Goal: Information Seeking & Learning: Check status

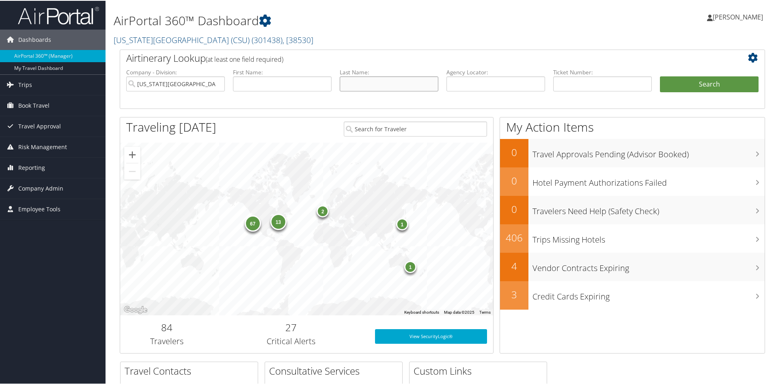
click at [368, 84] on input "text" at bounding box center [389, 82] width 99 height 15
type input "bains"
click at [660, 75] on button "Search" at bounding box center [709, 83] width 99 height 16
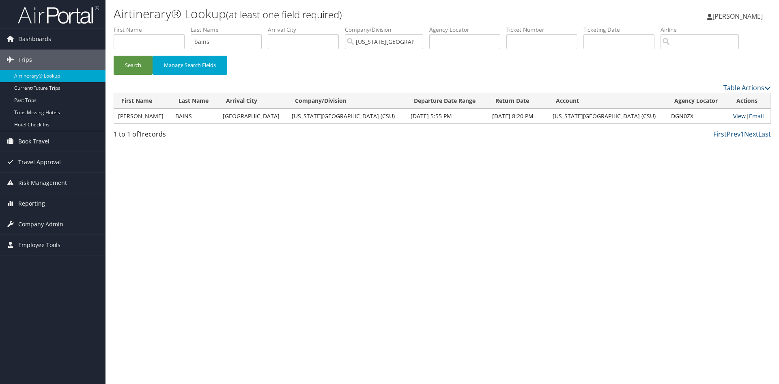
click at [733, 116] on link "View" at bounding box center [739, 116] width 13 height 8
drag, startPoint x: 214, startPoint y: 41, endPoint x: 166, endPoint y: 47, distance: 48.6
click at [166, 26] on ul "First Name Last Name bains Departure City Arrival City Company/Division Califor…" at bounding box center [442, 26] width 657 height 0
type input "flores"
click at [114, 56] on button "Search" at bounding box center [133, 65] width 39 height 19
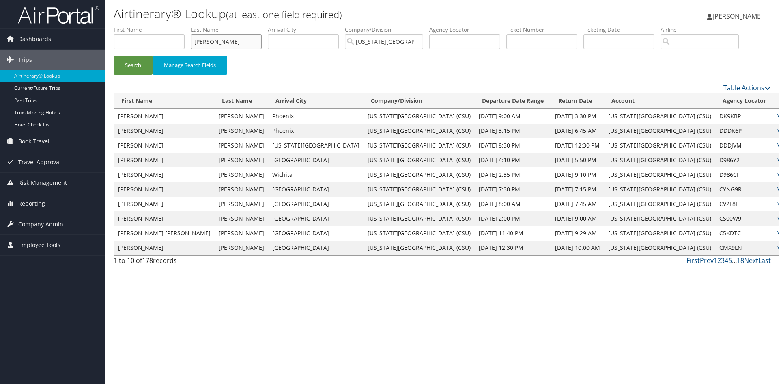
drag, startPoint x: 215, startPoint y: 37, endPoint x: 158, endPoint y: 34, distance: 56.9
click at [158, 26] on ul "First Name Last Name flores Departure City Arrival City Company/Division Califo…" at bounding box center [442, 26] width 657 height 0
click at [114, 56] on button "Search" at bounding box center [133, 65] width 39 height 19
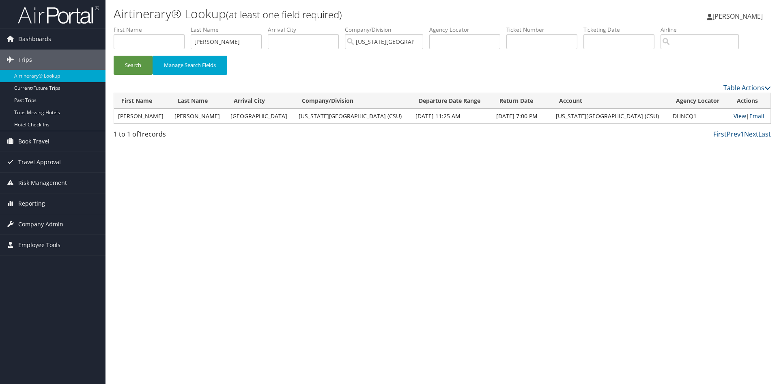
click at [734, 117] on link "View" at bounding box center [740, 116] width 13 height 8
drag, startPoint x: 192, startPoint y: 36, endPoint x: 151, endPoint y: 36, distance: 41.0
click at [152, 26] on ul "First Name Last Name becerril Departure City Arrival City Company/Division Cali…" at bounding box center [442, 26] width 657 height 0
click at [114, 56] on button "Search" at bounding box center [133, 65] width 39 height 19
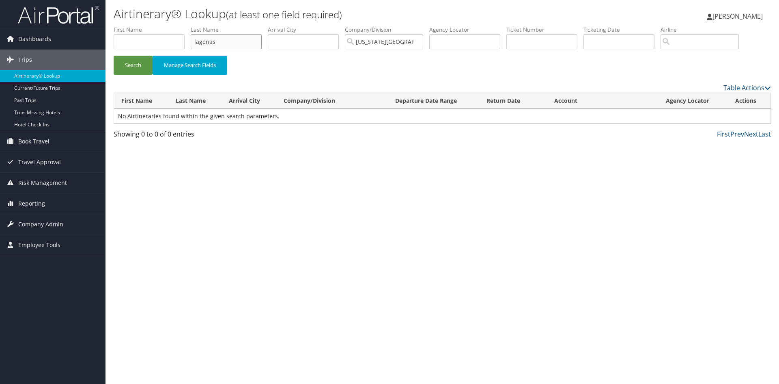
click at [206, 40] on input "lagenas" at bounding box center [226, 41] width 71 height 15
type input "lagunas"
click at [114, 56] on button "Search" at bounding box center [133, 65] width 39 height 19
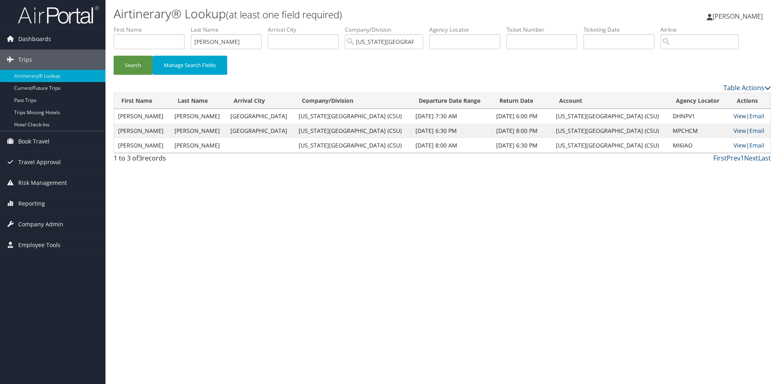
click at [734, 115] on link "View" at bounding box center [740, 116] width 13 height 8
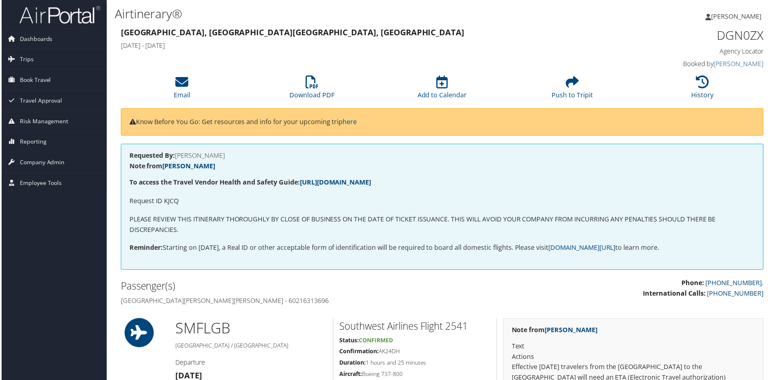
scroll to position [41, 0]
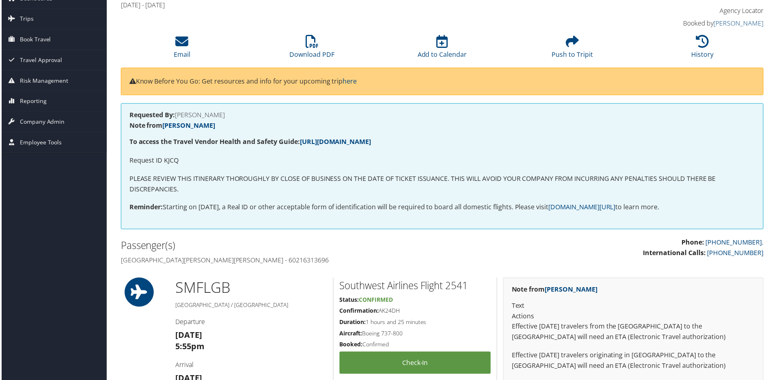
click at [168, 160] on p "Request ID KJCQ" at bounding box center [442, 161] width 628 height 11
copy p "KJCQ"
